Goal: Information Seeking & Learning: Compare options

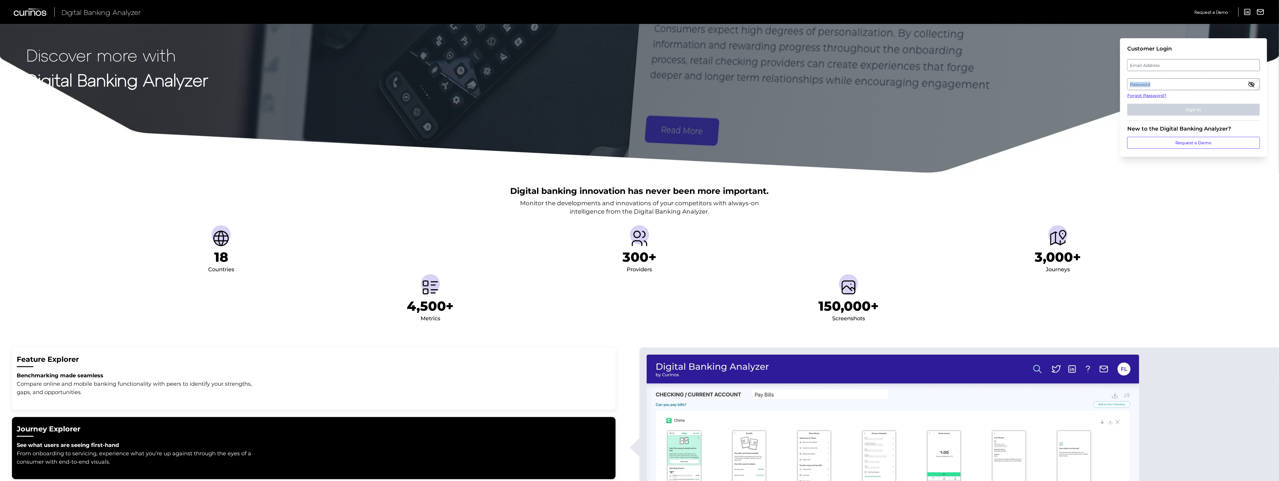
click at [1187, 72] on fieldset "Customer Login Email Address Password Forgot Password? Sign In" at bounding box center [1194, 82] width 133 height 75
drag, startPoint x: 1187, startPoint y: 72, endPoint x: 1185, endPoint y: 65, distance: 7.5
click at [1185, 65] on label "Email Address" at bounding box center [1194, 65] width 132 height 11
click at [1185, 65] on input "email" at bounding box center [1194, 65] width 133 height 12
paste input "badrinath@wellsfargo.com"
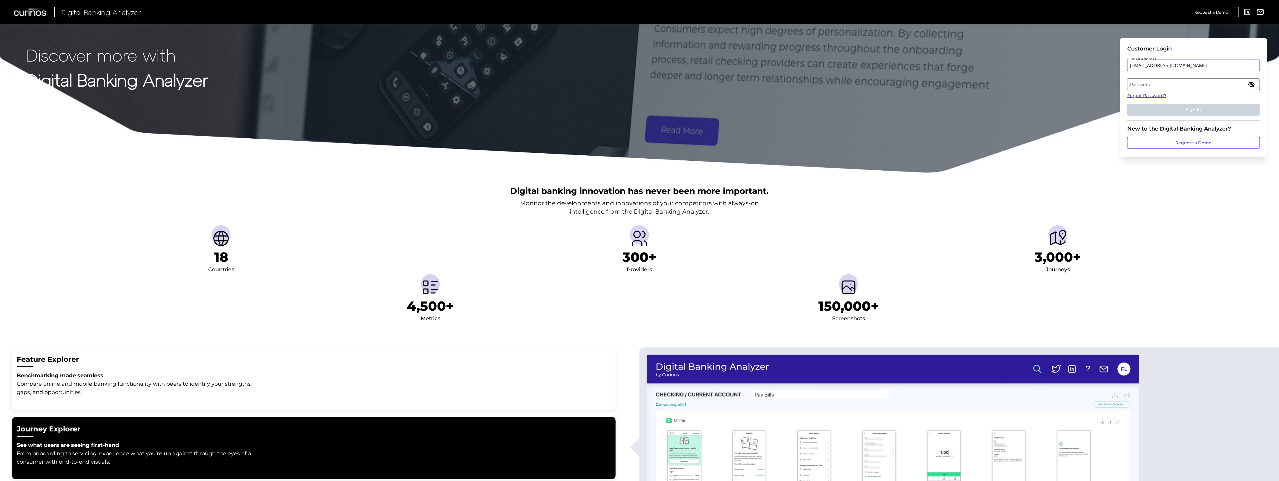
type input "badrinath@wellsfargo.com"
click at [1179, 80] on label "Password" at bounding box center [1194, 84] width 132 height 11
click at [1128, 104] on button "Sign In" at bounding box center [1194, 110] width 133 height 12
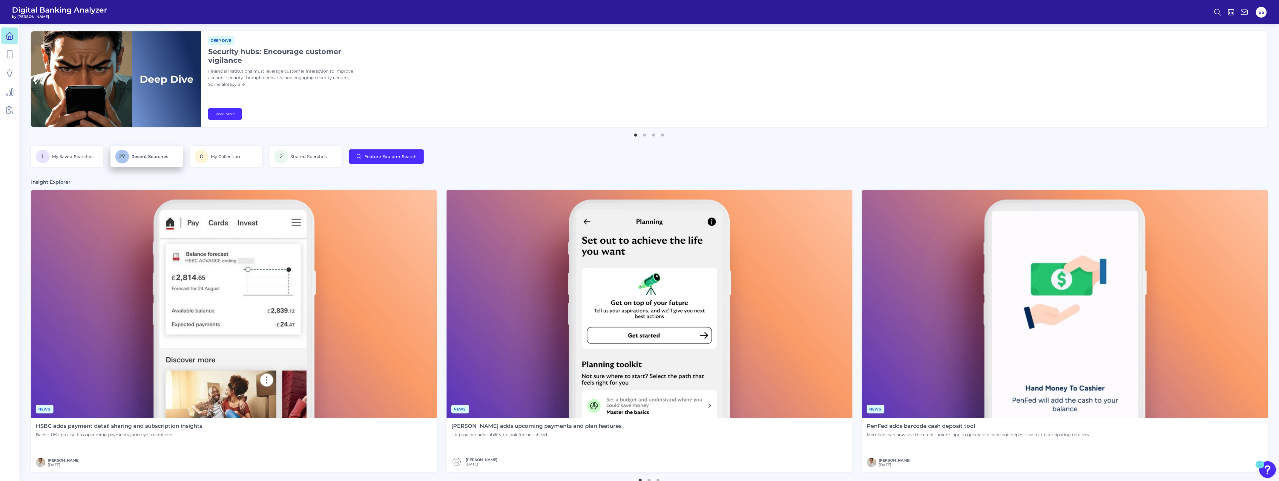
click at [148, 155] on span "Recent Searches" at bounding box center [149, 156] width 37 height 5
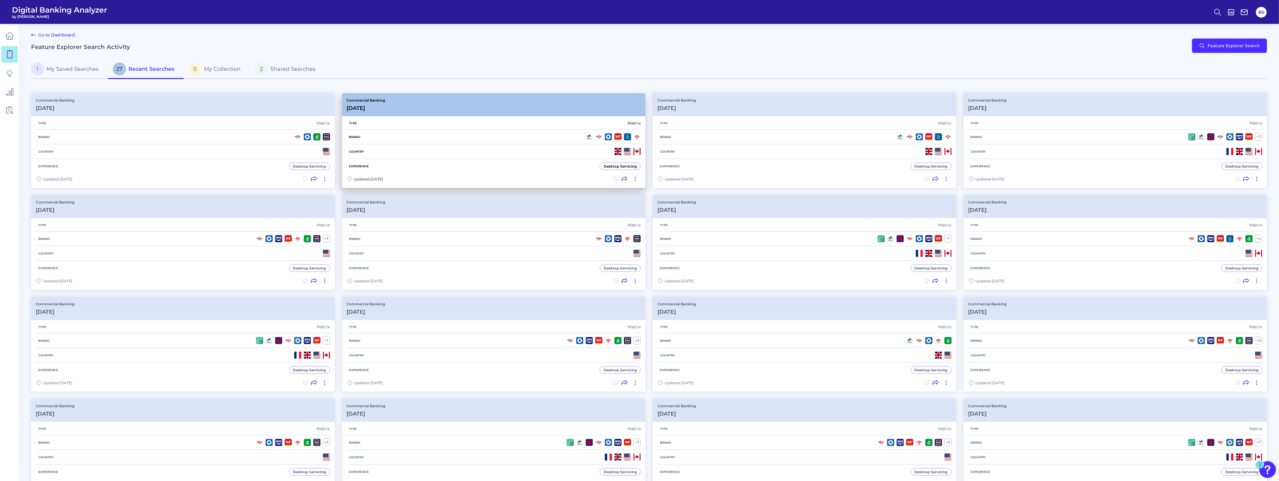
click at [423, 103] on div "Commercial Banking Jul 29 2025" at bounding box center [494, 104] width 304 height 23
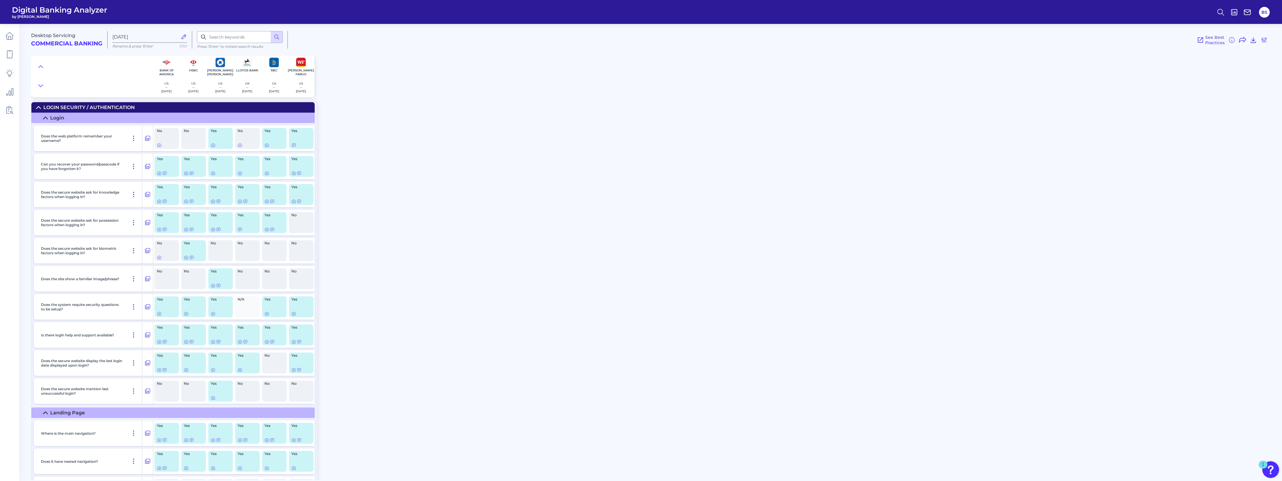
click at [38, 109] on icon at bounding box center [38, 107] width 5 height 5
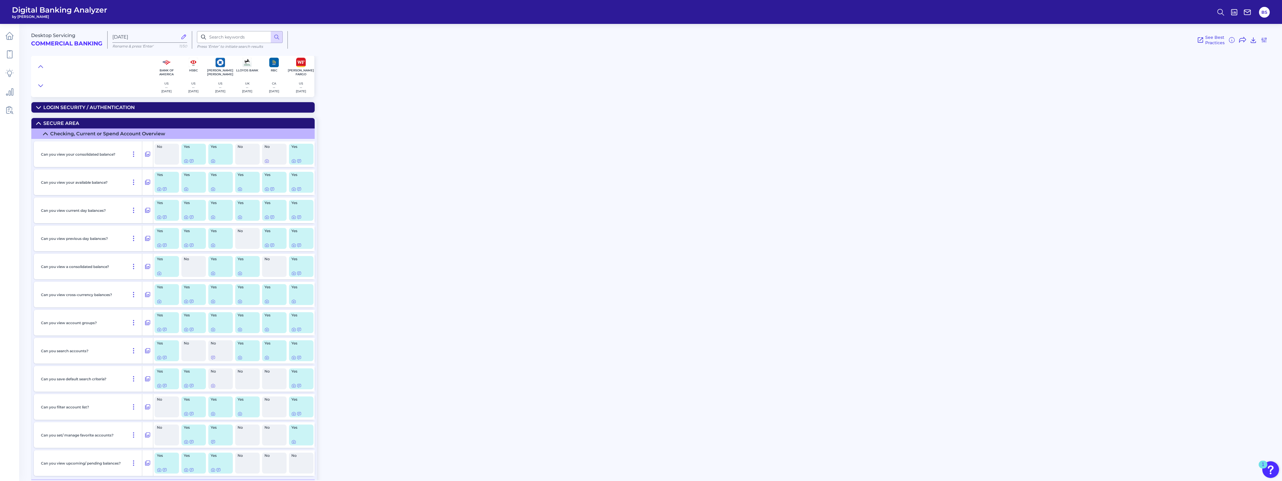
click at [36, 121] on icon at bounding box center [38, 123] width 5 height 5
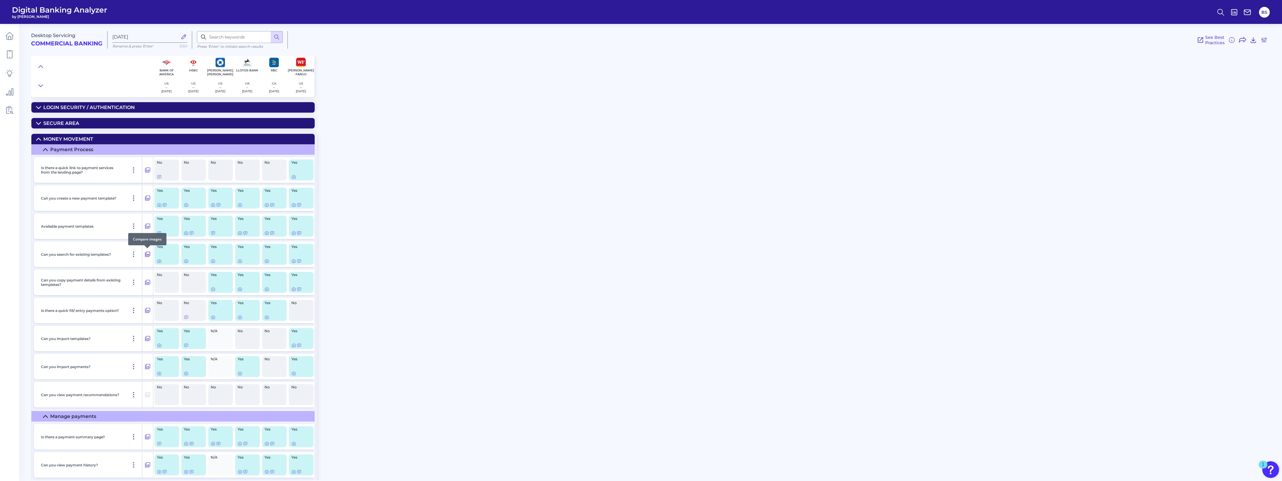
click at [145, 256] on icon at bounding box center [148, 254] width 6 height 7
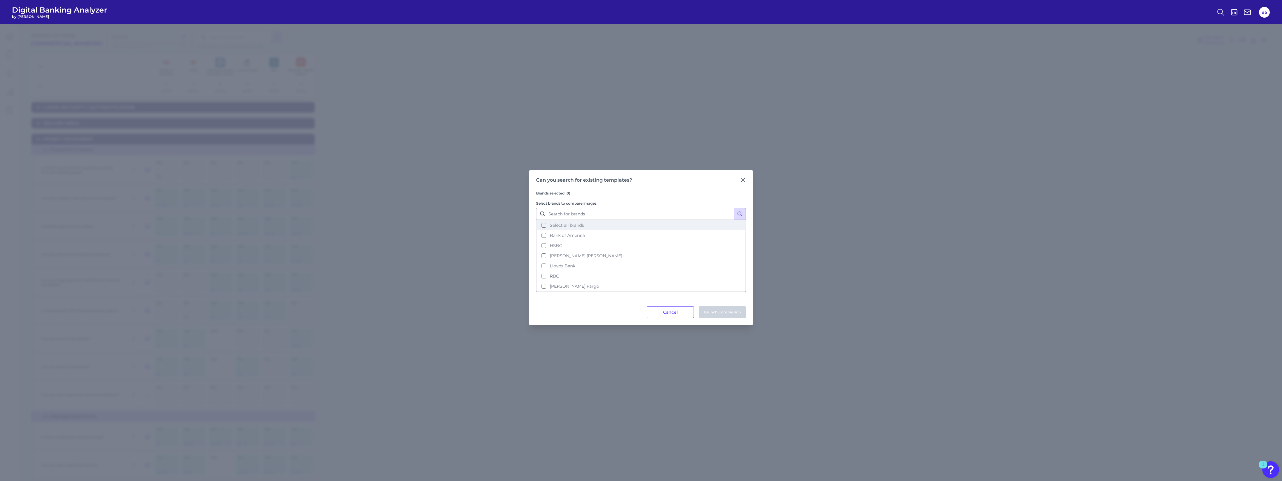
click at [545, 226] on button "Select all brands" at bounding box center [641, 225] width 209 height 10
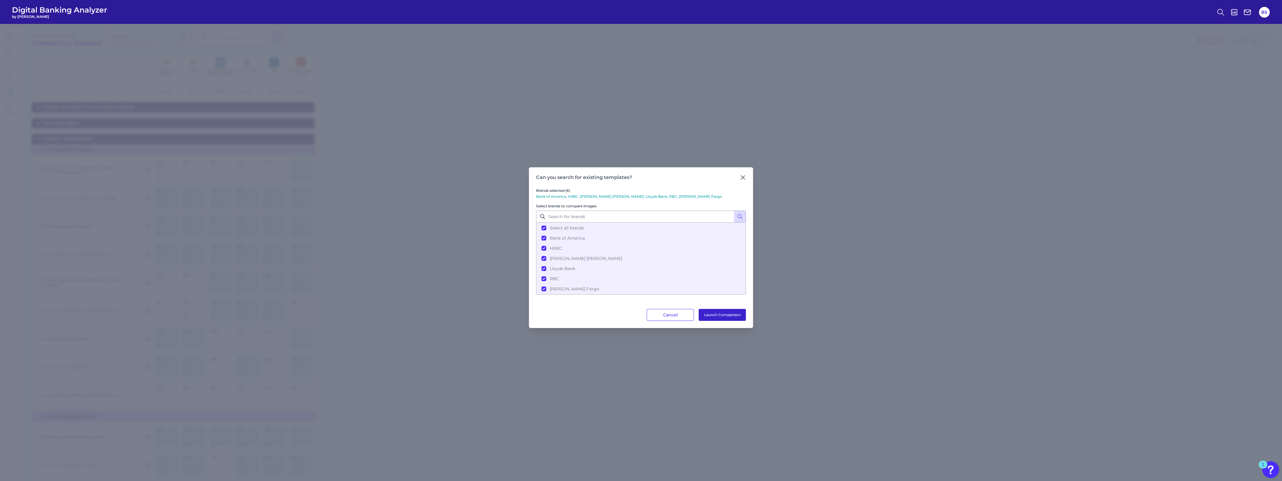
click at [719, 316] on button "Launch Comparison" at bounding box center [722, 315] width 47 height 12
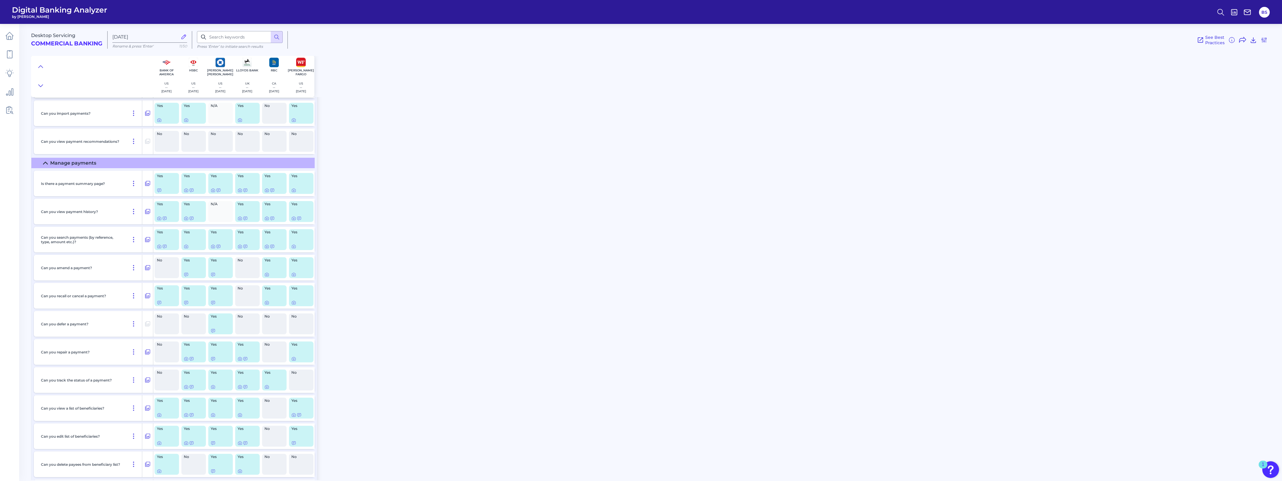
scroll to position [299, 0]
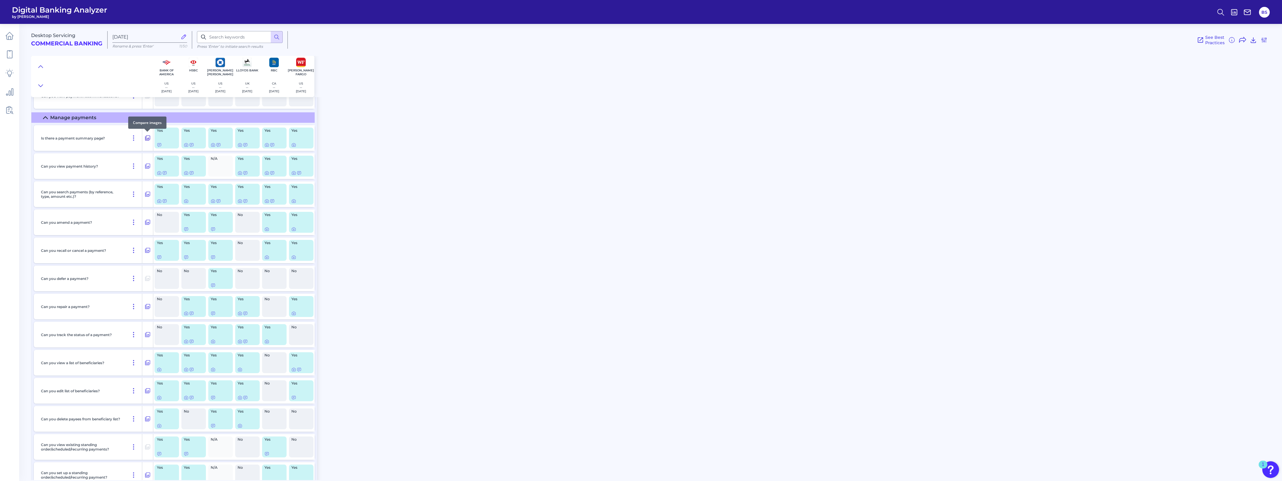
click at [146, 137] on icon at bounding box center [148, 137] width 6 height 7
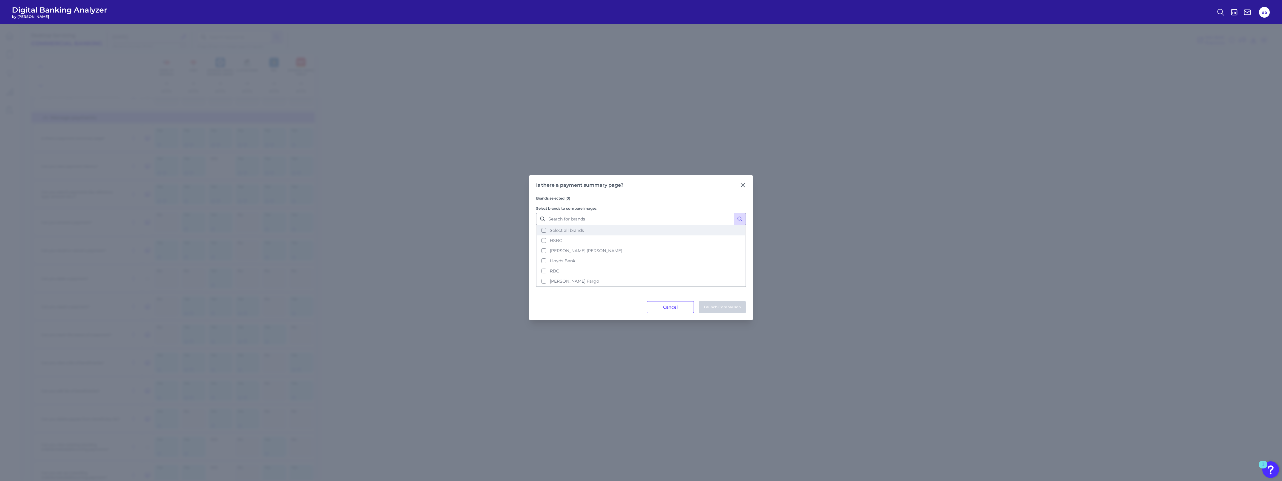
click at [543, 228] on button "Select all brands" at bounding box center [641, 230] width 209 height 10
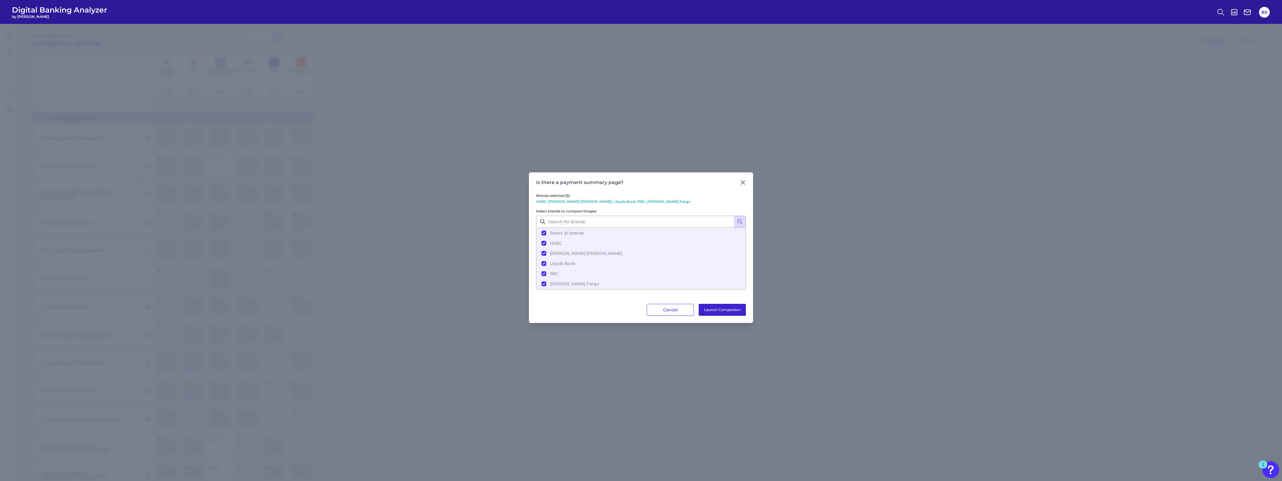
click at [726, 311] on button "Launch Comparison" at bounding box center [722, 310] width 47 height 12
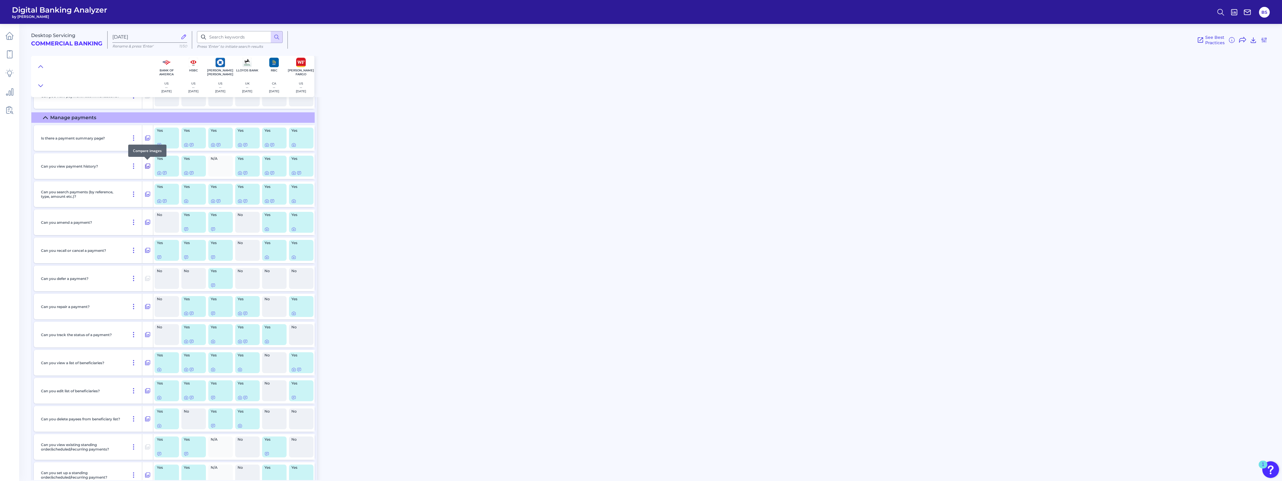
click at [145, 166] on icon at bounding box center [147, 166] width 5 height 5
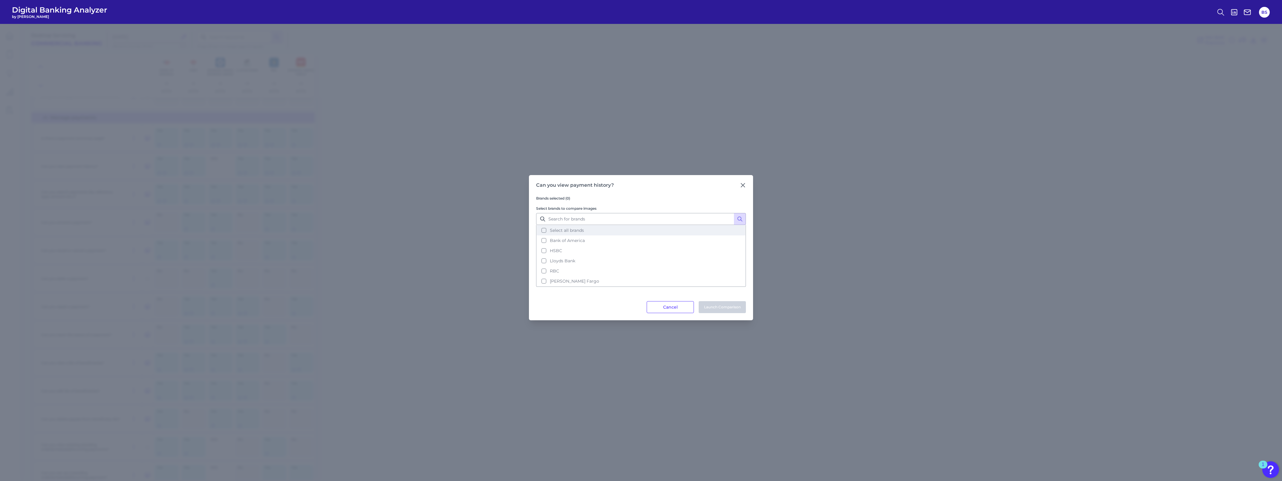
click at [545, 230] on button "Select all brands" at bounding box center [641, 230] width 209 height 10
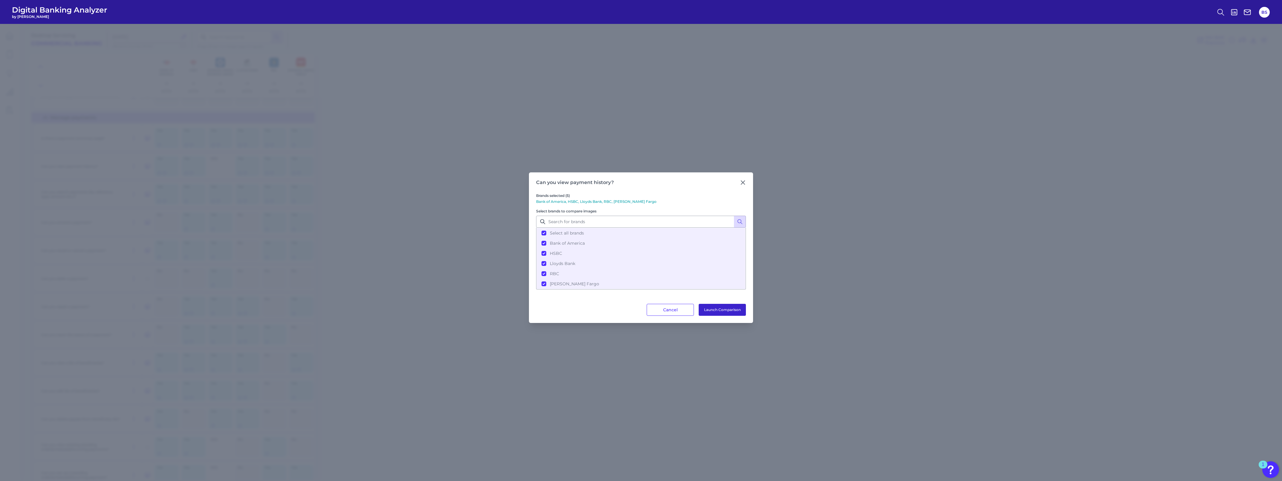
click at [733, 310] on button "Launch Comparison" at bounding box center [722, 310] width 47 height 12
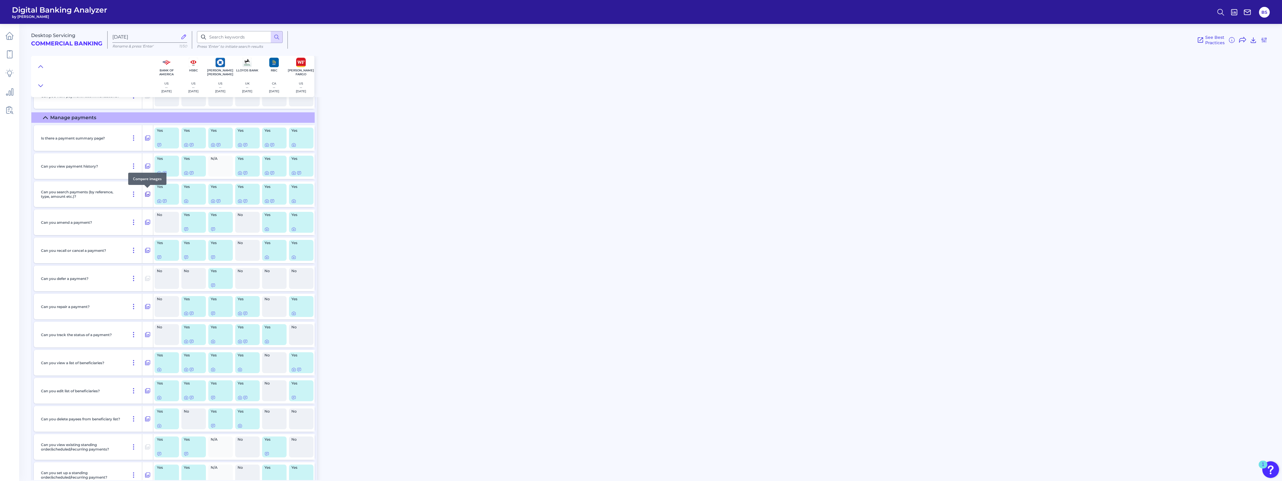
click at [145, 195] on icon at bounding box center [148, 194] width 6 height 7
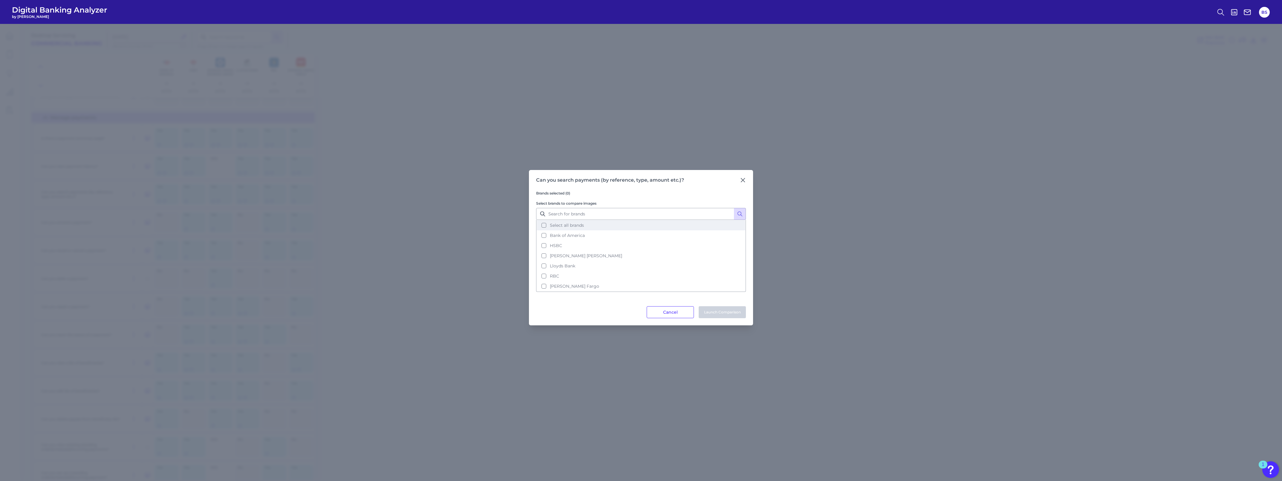
click at [558, 226] on span "Select all brands" at bounding box center [567, 225] width 34 height 5
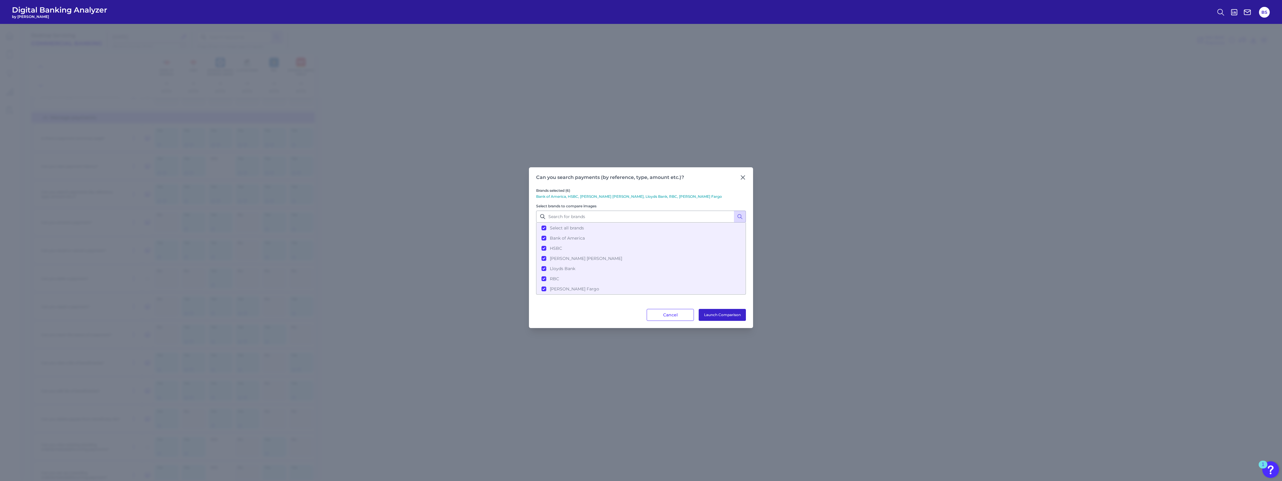
click at [720, 314] on button "Launch Comparison" at bounding box center [722, 315] width 47 height 12
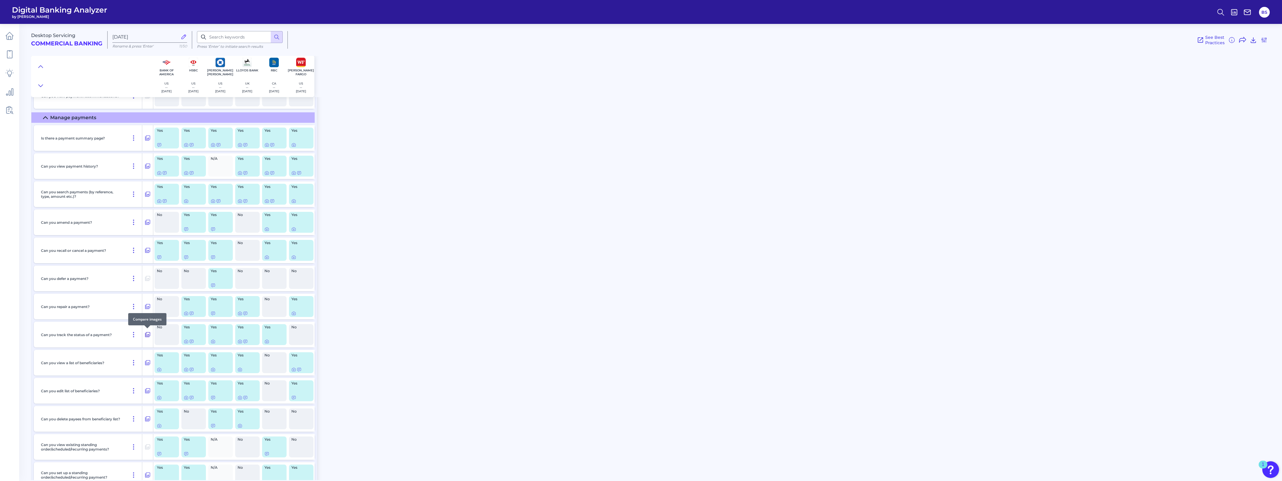
click at [147, 335] on icon at bounding box center [148, 334] width 6 height 7
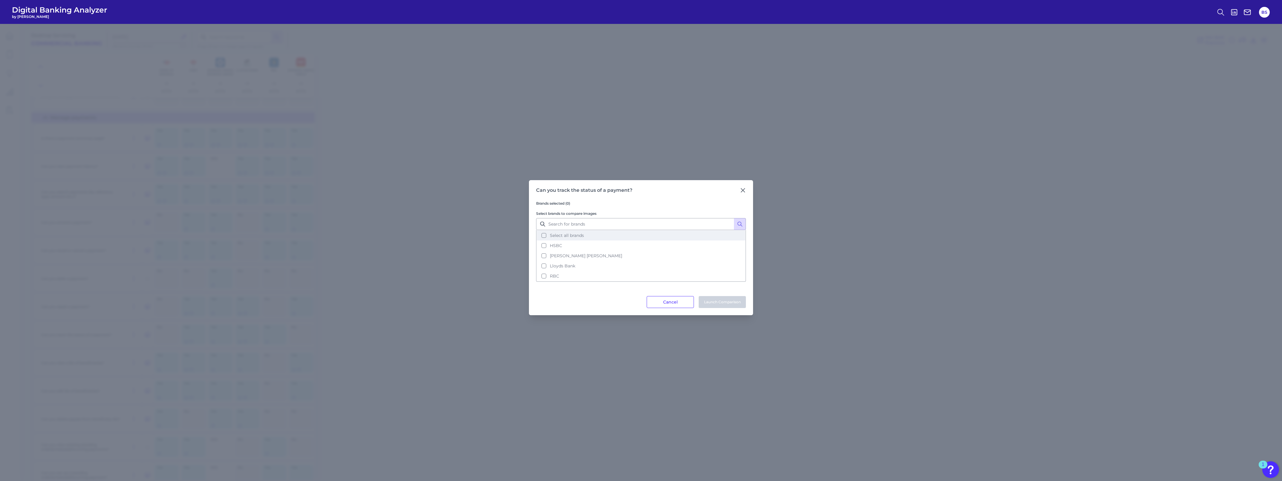
click at [545, 237] on button "Select all brands" at bounding box center [641, 235] width 209 height 10
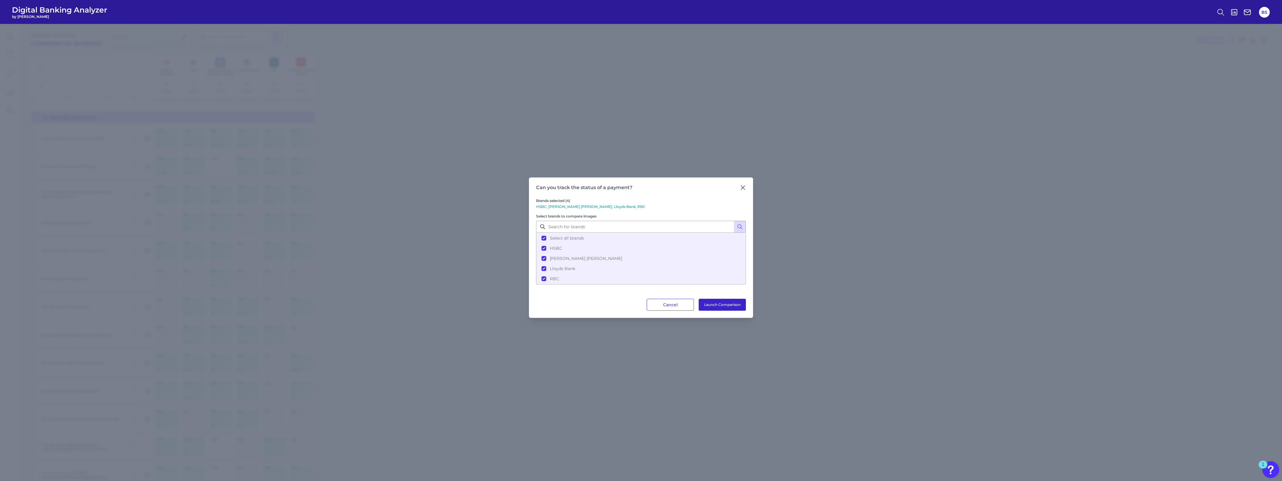
click at [716, 307] on button "Launch Comparison" at bounding box center [722, 305] width 47 height 12
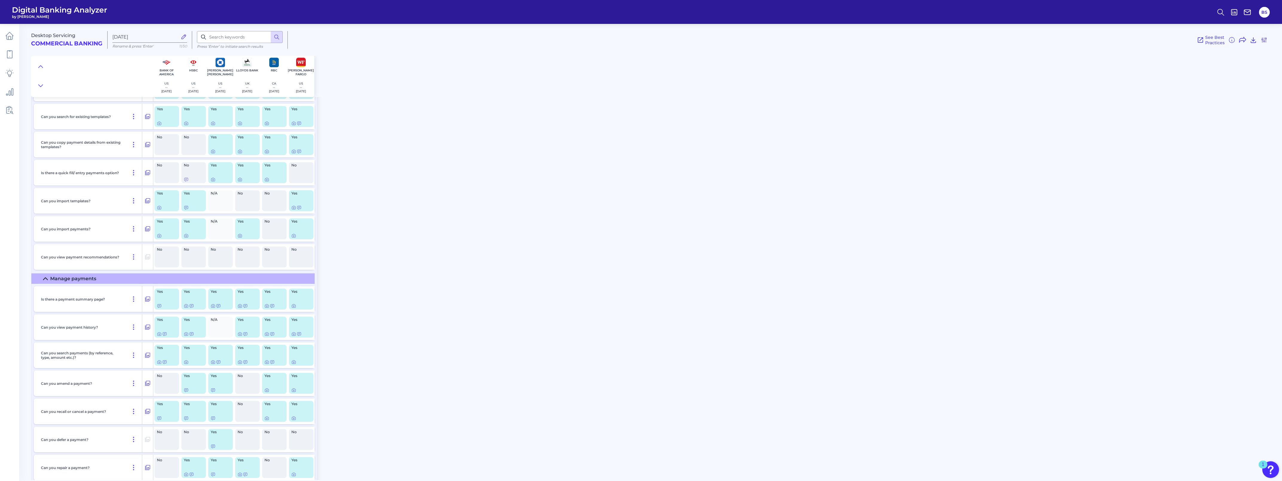
scroll to position [0, 0]
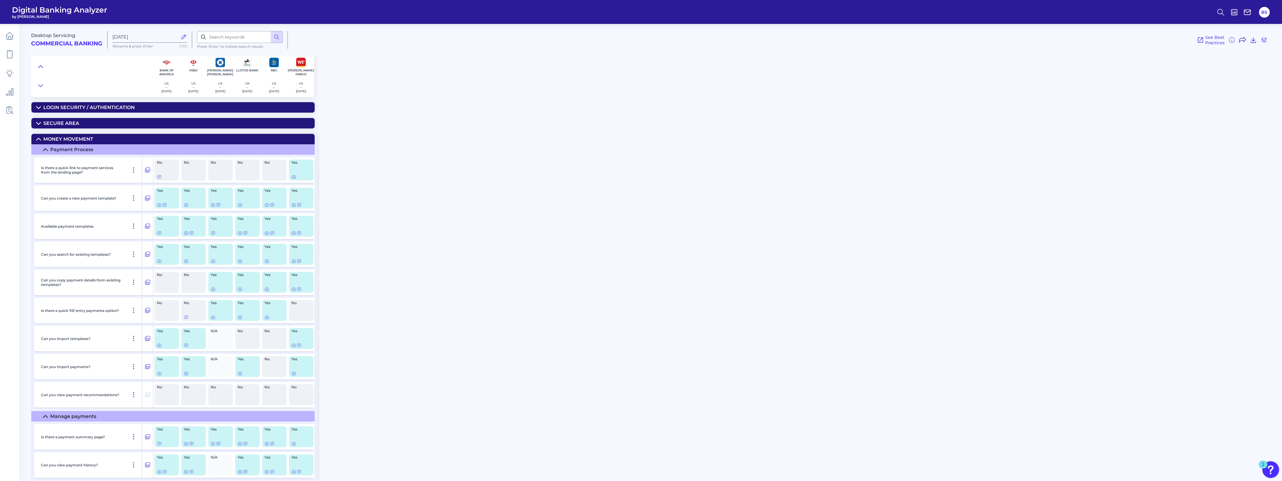
click at [39, 68] on icon at bounding box center [40, 67] width 5 height 6
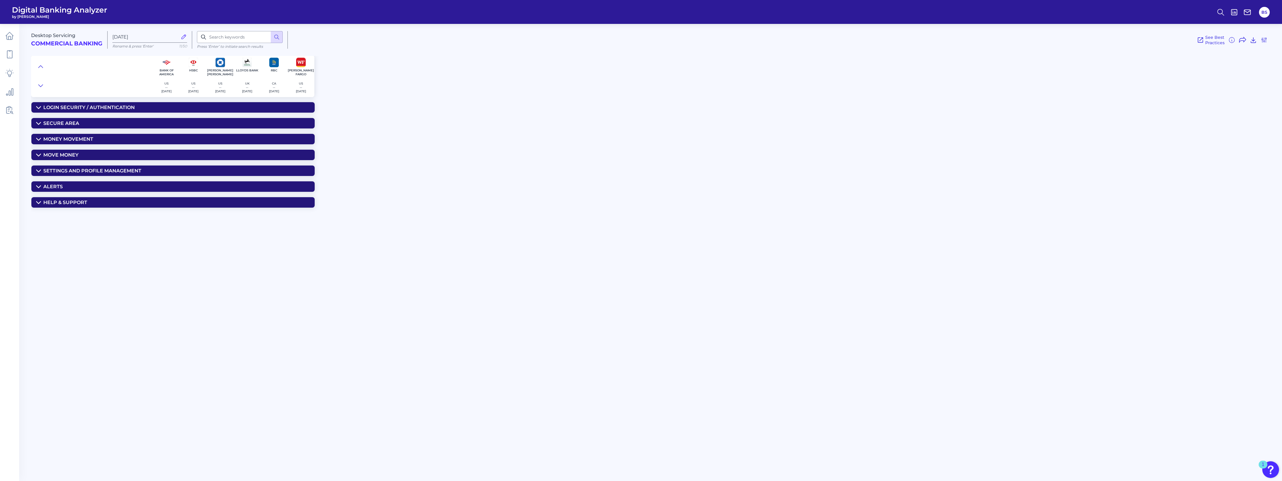
click at [38, 154] on icon at bounding box center [38, 155] width 5 height 5
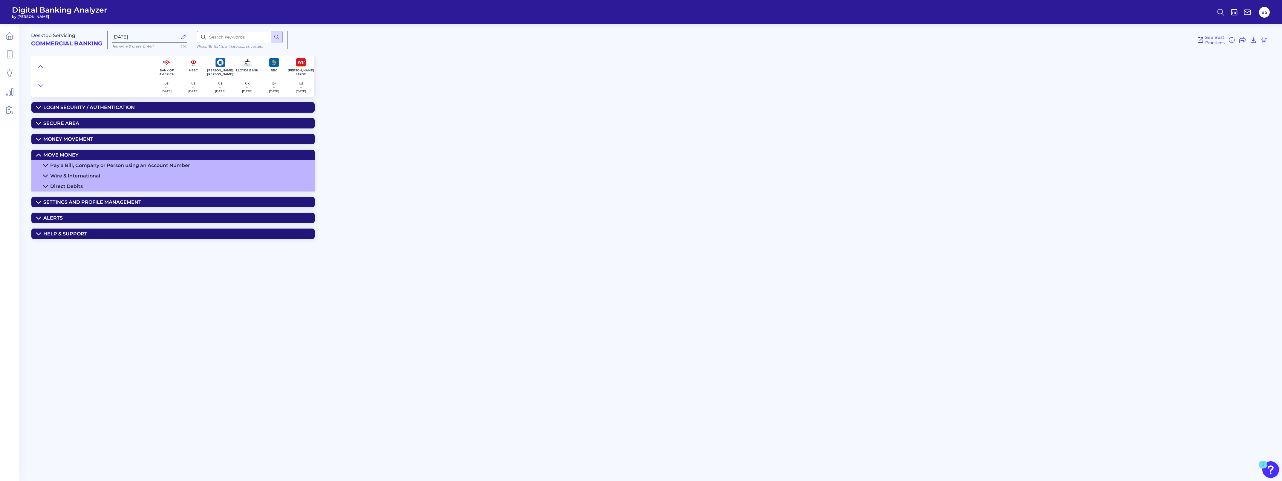
click at [46, 176] on icon at bounding box center [45, 176] width 5 height 5
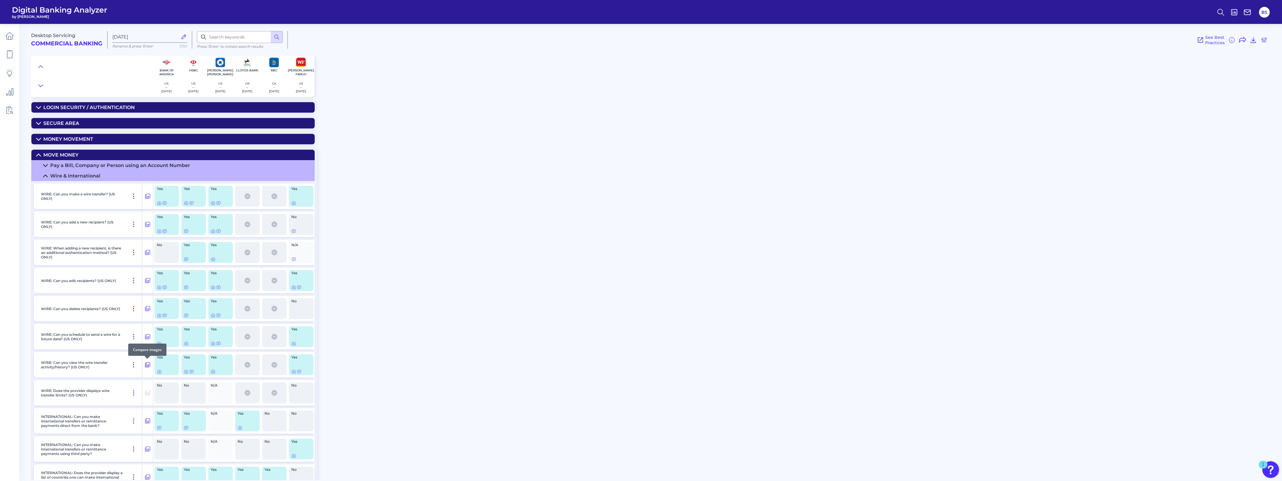
click at [147, 364] on icon at bounding box center [148, 364] width 6 height 7
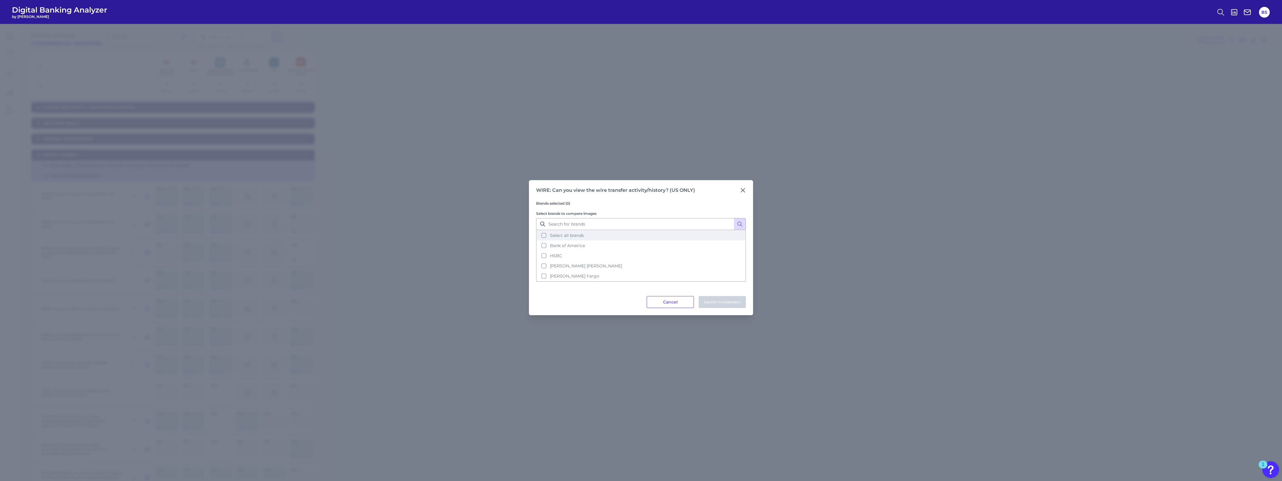
click at [567, 236] on span "Select all brands" at bounding box center [567, 235] width 34 height 5
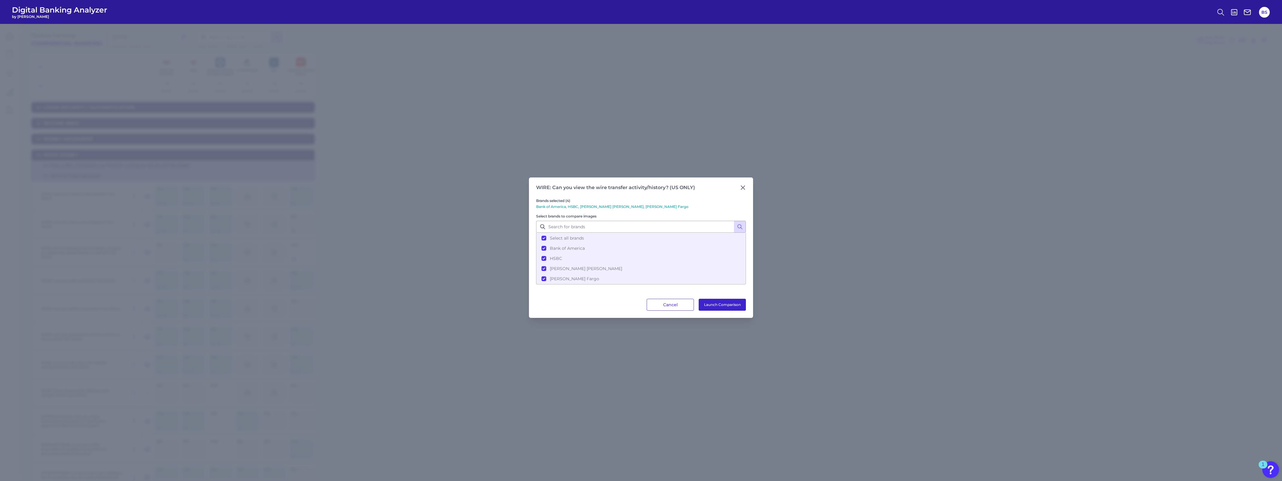
drag, startPoint x: 719, startPoint y: 303, endPoint x: 713, endPoint y: 305, distance: 5.8
click at [719, 303] on button "Launch Comparison" at bounding box center [722, 305] width 47 height 12
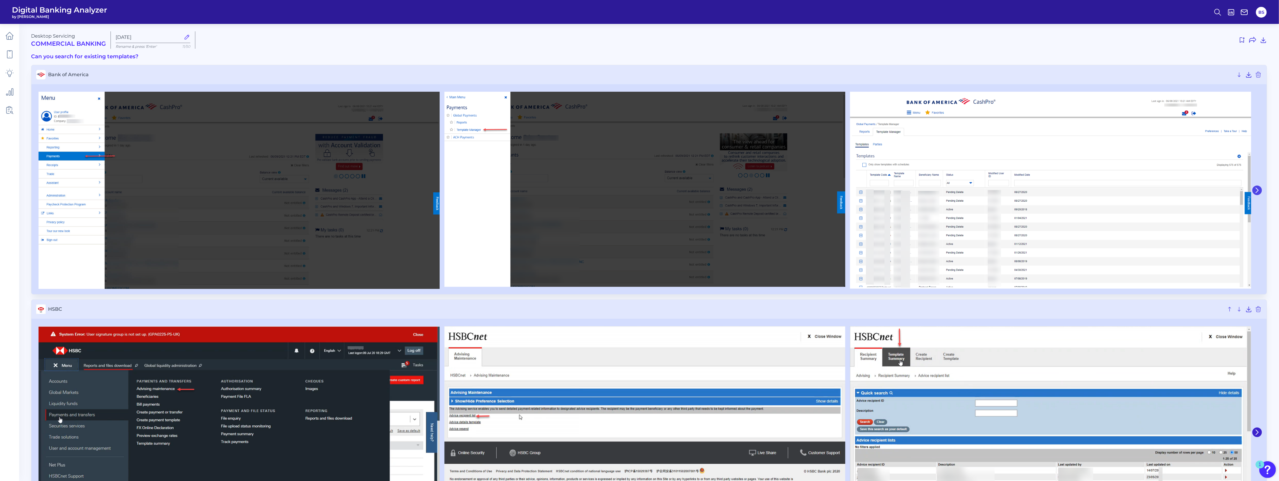
click at [1258, 189] on icon at bounding box center [1257, 190] width 5 height 5
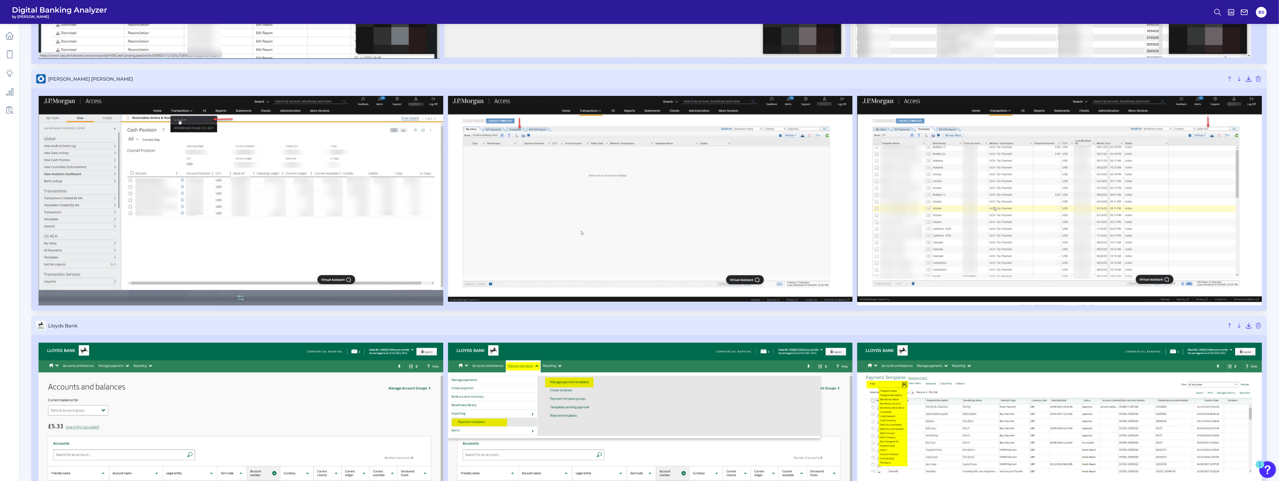
scroll to position [486, 0]
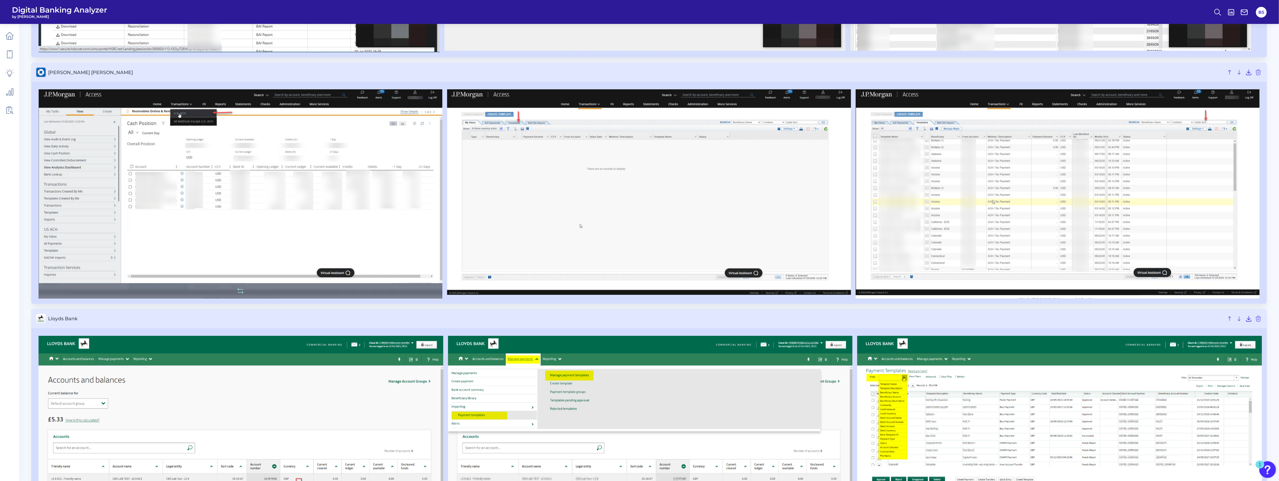
click at [253, 206] on img at bounding box center [241, 193] width 404 height 209
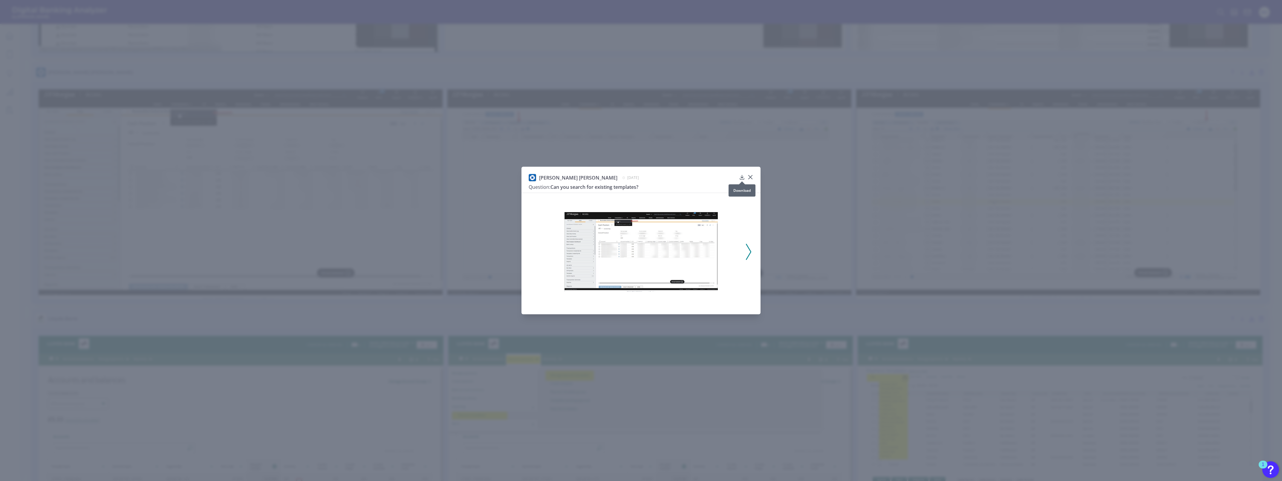
click at [740, 178] on icon at bounding box center [742, 177] width 6 height 6
click at [749, 175] on icon at bounding box center [750, 177] width 6 height 6
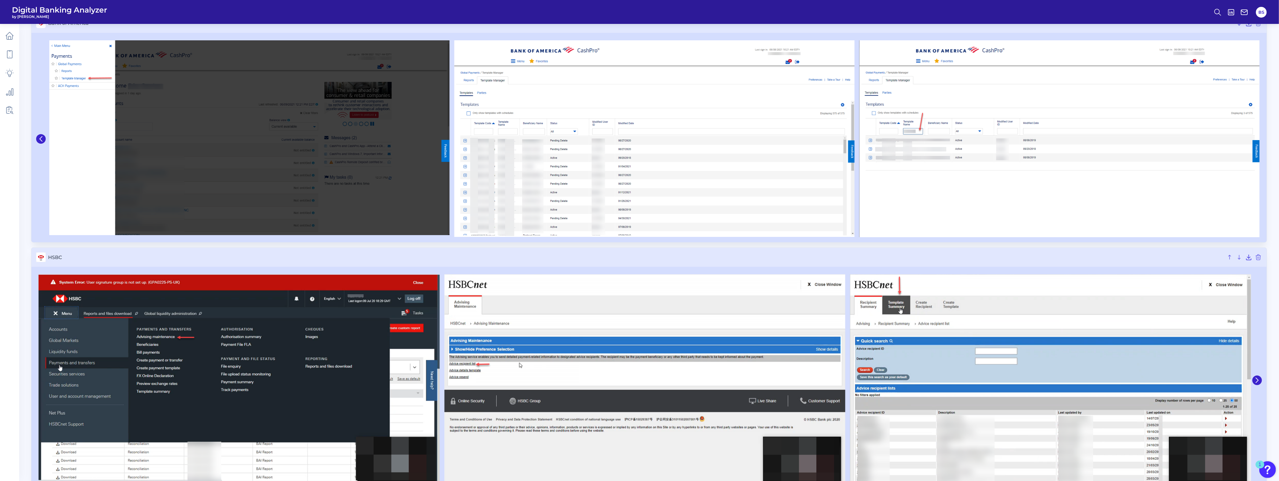
scroll to position [0, 0]
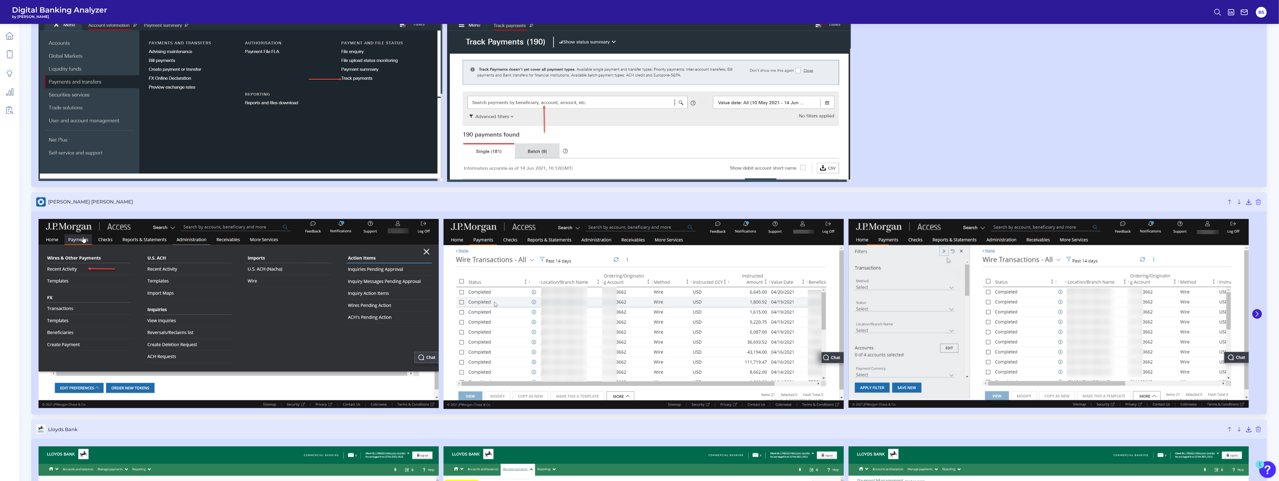
scroll to position [332, 0]
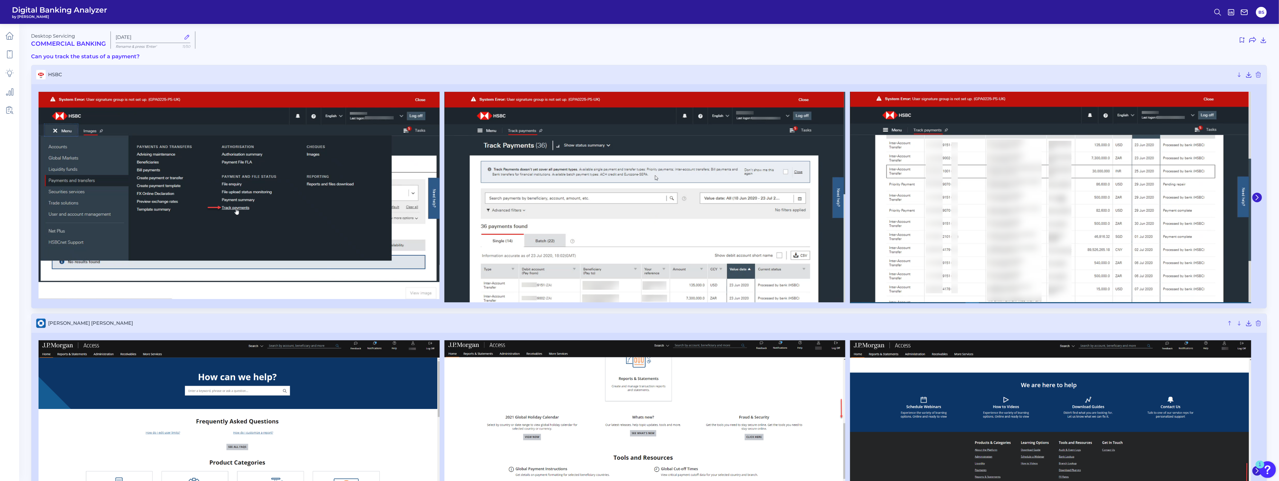
click at [186, 38] on icon at bounding box center [187, 37] width 7 height 7
click at [181, 38] on input "[DATE]" at bounding box center [148, 37] width 65 height 6
click at [185, 36] on icon at bounding box center [187, 37] width 7 height 7
click at [181, 36] on input "[DATE]" at bounding box center [148, 37] width 65 height 6
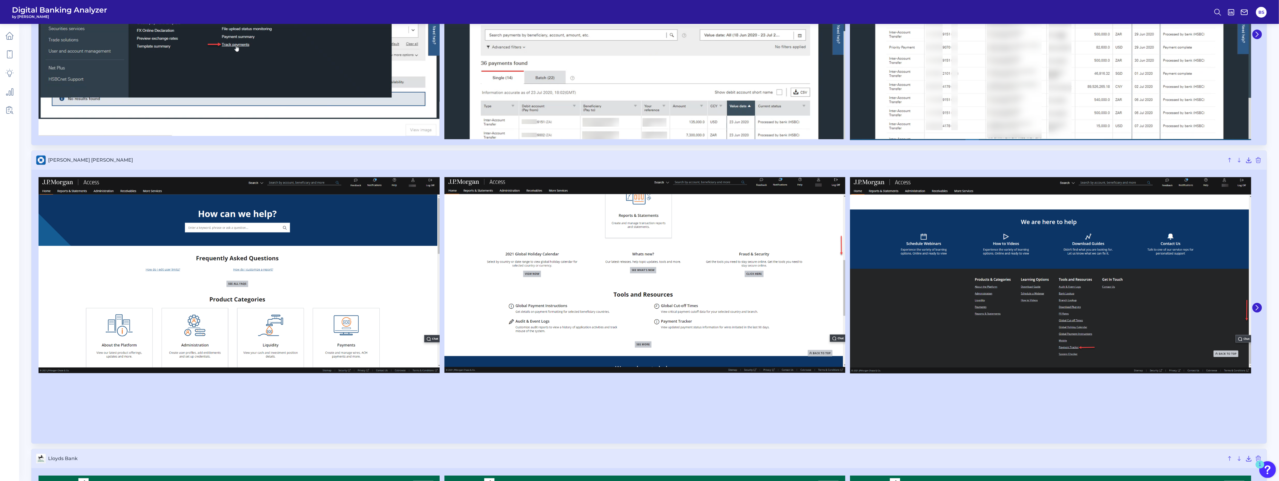
scroll to position [10, 0]
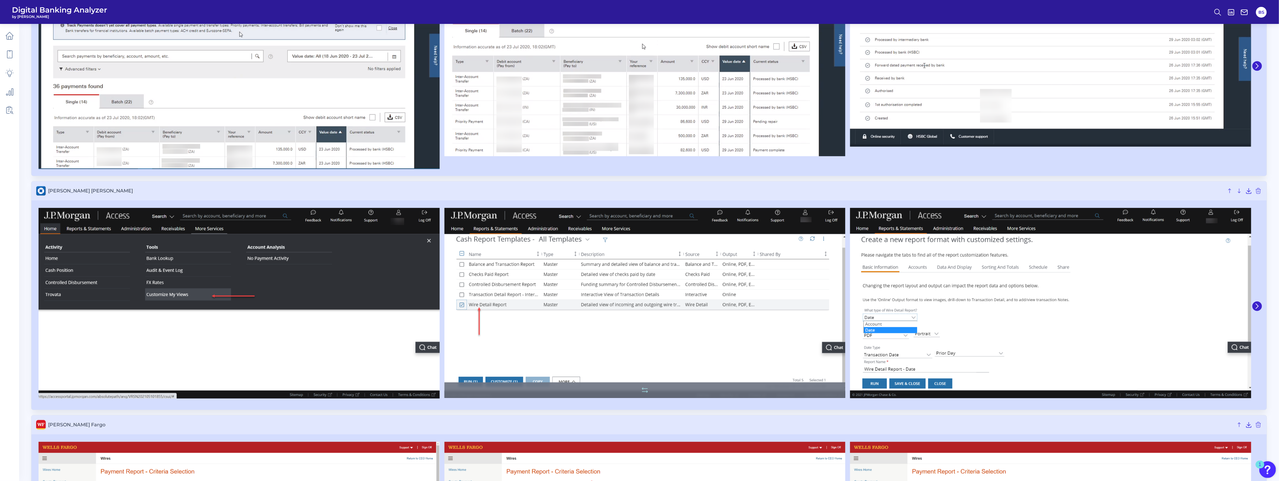
scroll to position [411, 0]
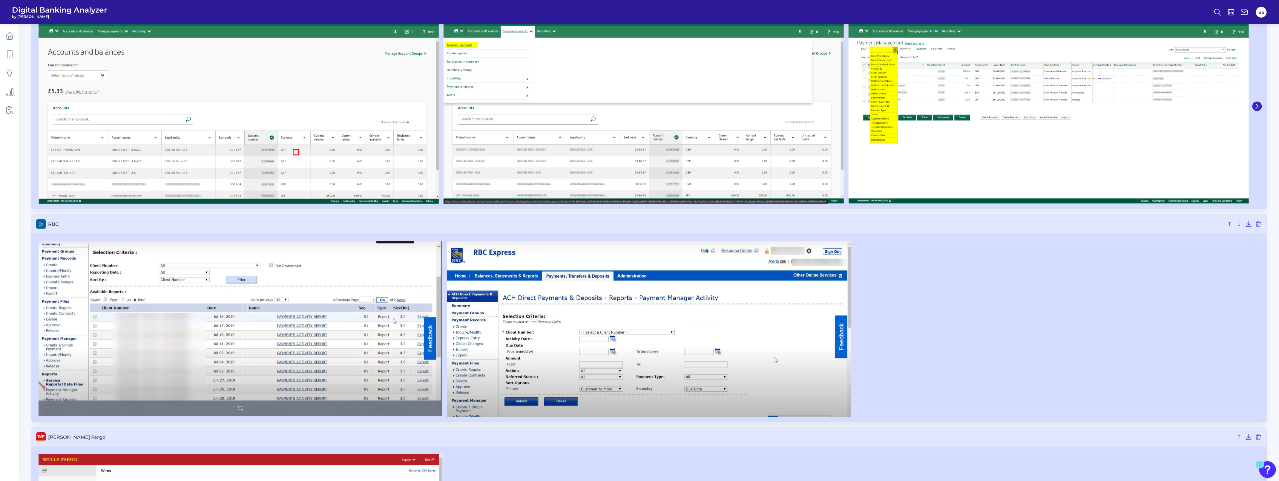
scroll to position [822, 0]
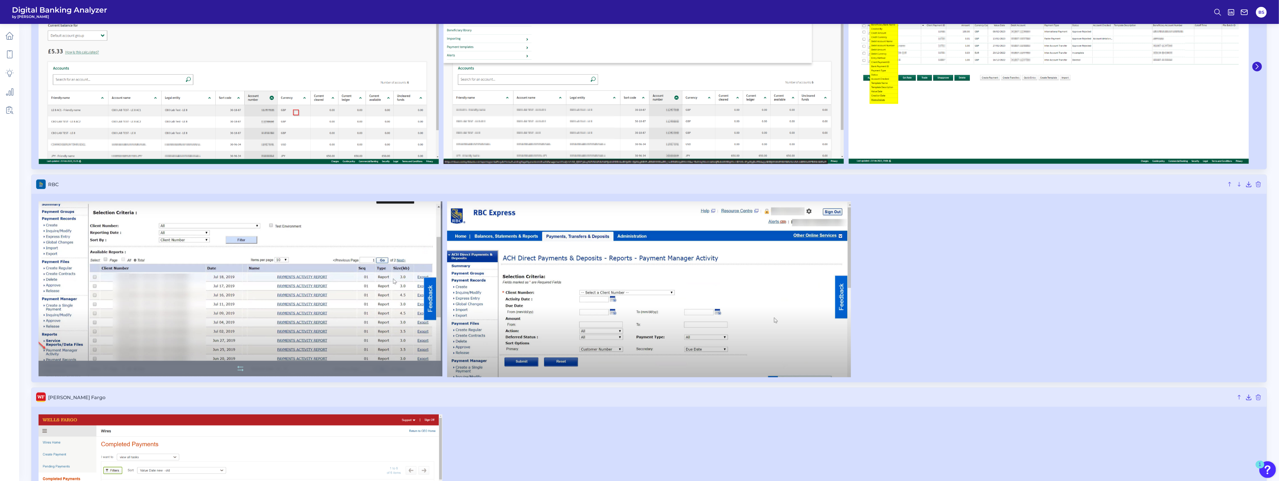
drag, startPoint x: 300, startPoint y: 341, endPoint x: 326, endPoint y: 374, distance: 42.0
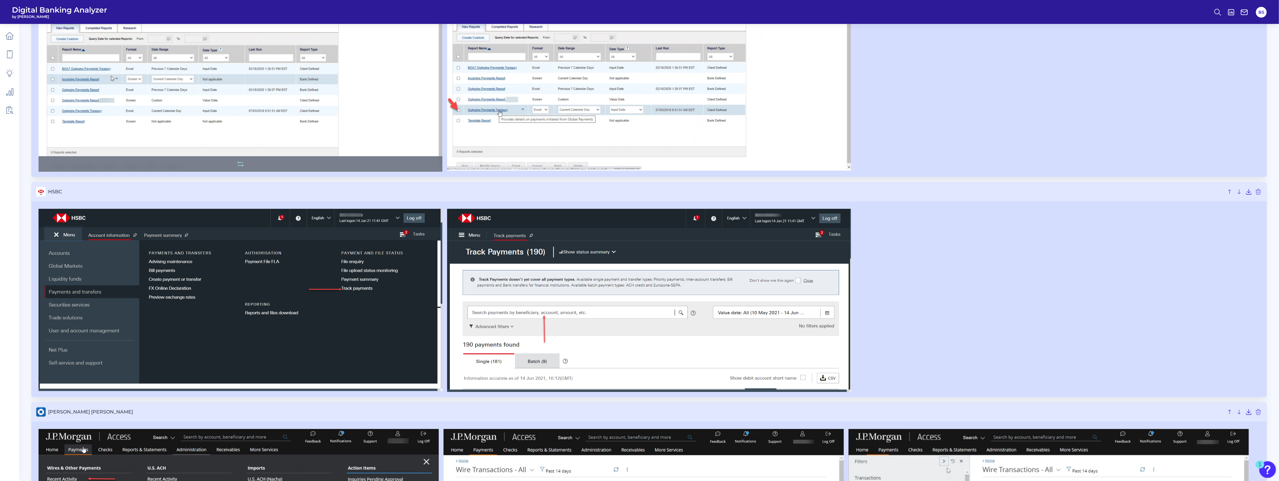
scroll to position [0, 0]
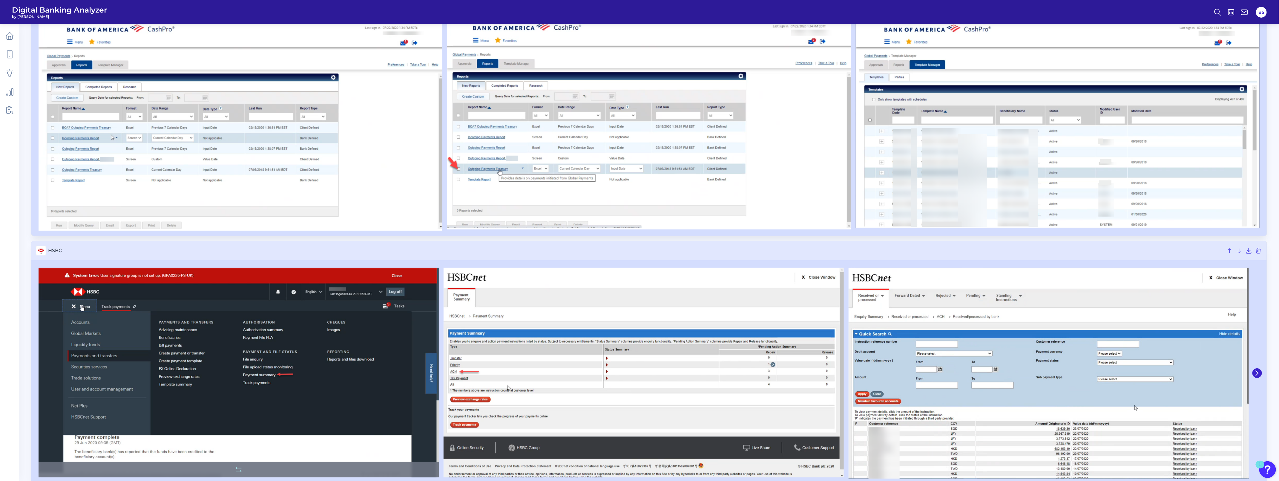
scroll to position [71, 0]
